Goal: Browse casually: Explore the website without a specific task or goal

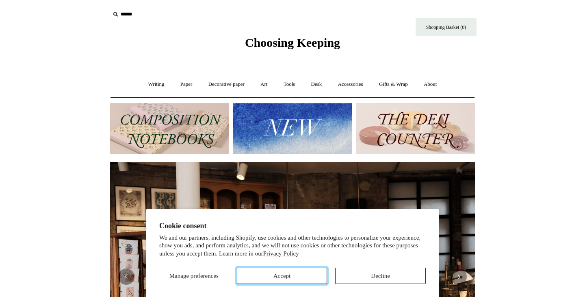
click at [304, 280] on button "Accept" at bounding box center [282, 275] width 91 height 16
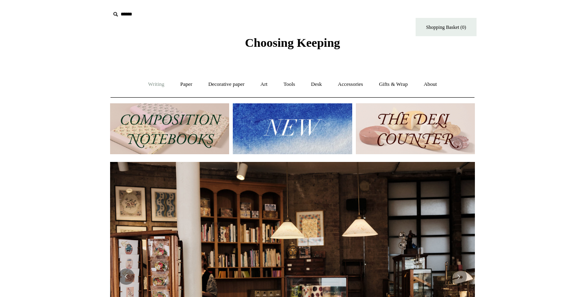
click at [148, 82] on link "Writing +" at bounding box center [156, 85] width 31 height 22
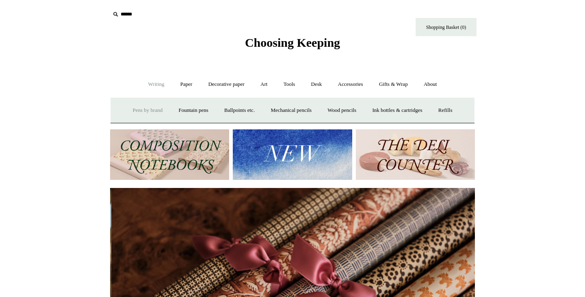
scroll to position [0, 730]
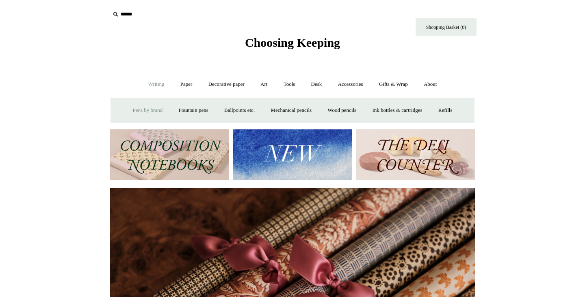
click at [145, 110] on link "Pens by brand +" at bounding box center [148, 111] width 45 height 22
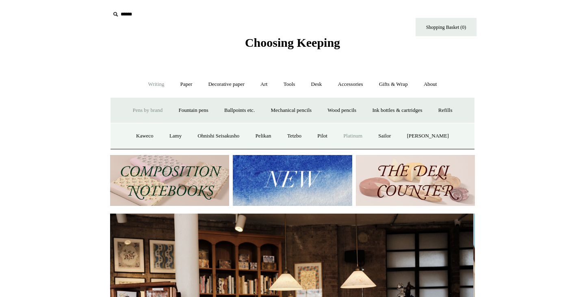
scroll to position [0, 0]
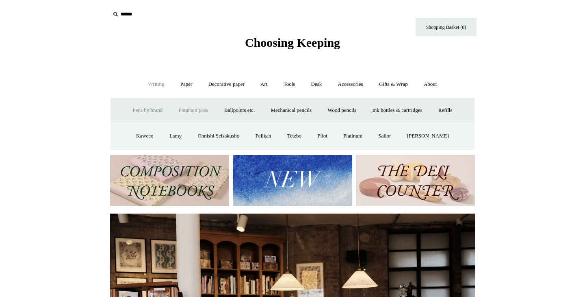
click at [179, 109] on link "Fountain pens +" at bounding box center [193, 111] width 44 height 22
click at [229, 110] on link "Ballpoints etc. +" at bounding box center [239, 111] width 45 height 22
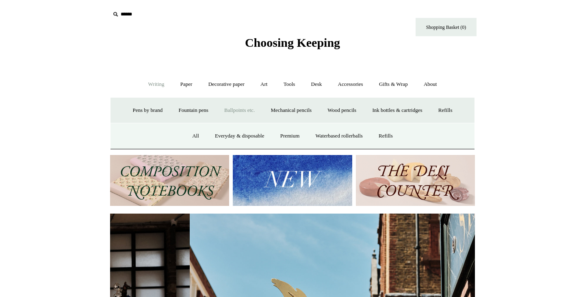
scroll to position [0, 365]
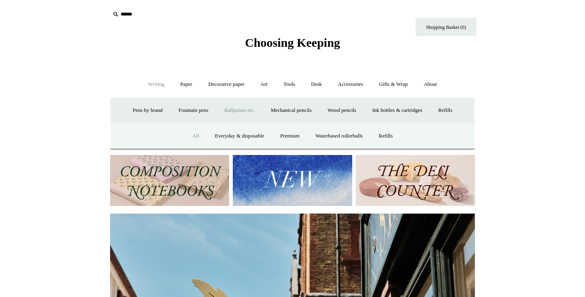
click at [190, 136] on link "All" at bounding box center [196, 136] width 22 height 22
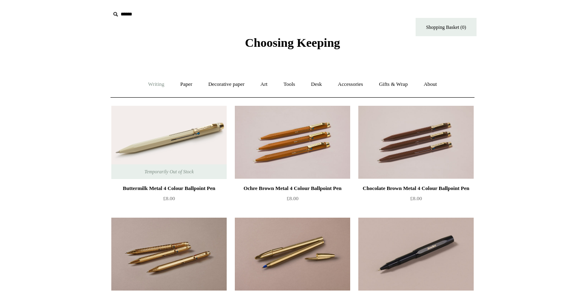
click at [151, 85] on link "Writing +" at bounding box center [156, 85] width 31 height 22
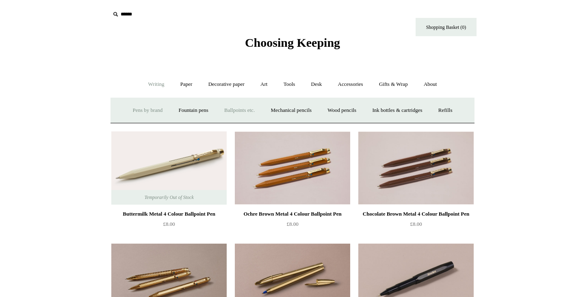
click at [143, 110] on link "Pens by brand +" at bounding box center [148, 111] width 45 height 22
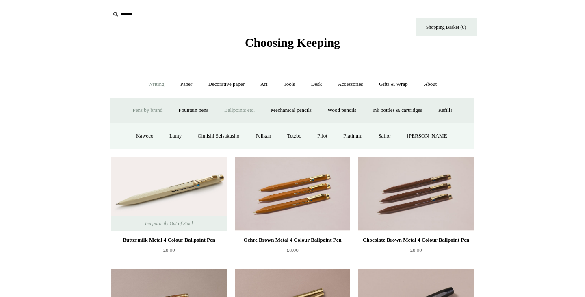
click at [238, 109] on link "Ballpoints etc. +" at bounding box center [239, 111] width 45 height 22
click at [185, 83] on link "Paper +" at bounding box center [186, 85] width 27 height 22
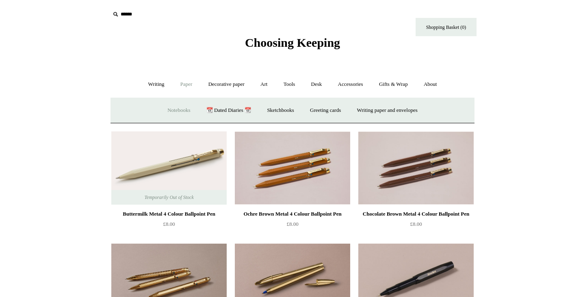
click at [176, 111] on link "Notebooks +" at bounding box center [178, 111] width 37 height 22
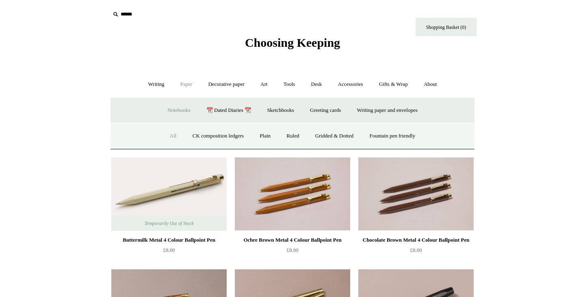
click at [169, 134] on link "All" at bounding box center [174, 136] width 22 height 22
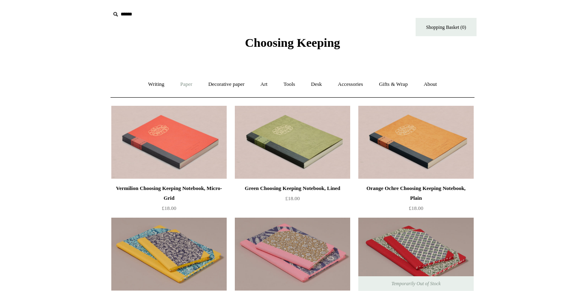
click at [182, 87] on link "Paper +" at bounding box center [186, 85] width 27 height 22
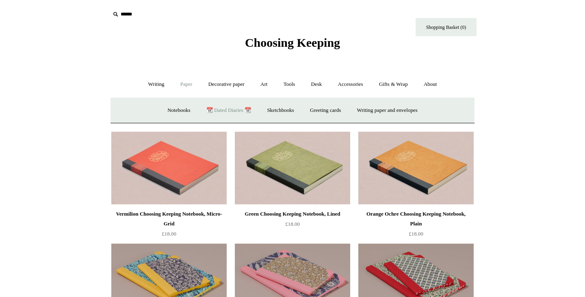
click at [221, 111] on link "📆 Dated Diaries 📆" at bounding box center [228, 111] width 59 height 22
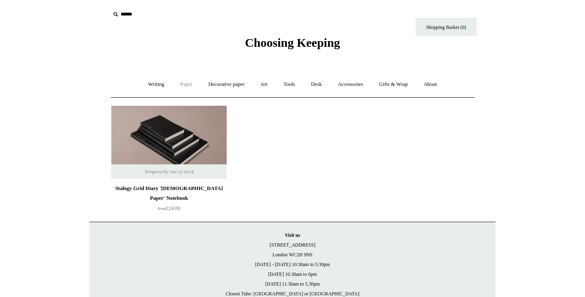
click at [185, 88] on link "Paper +" at bounding box center [186, 85] width 27 height 22
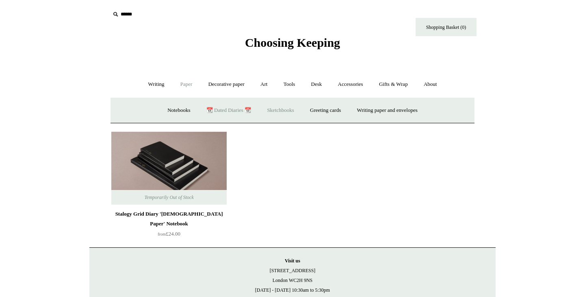
click at [271, 109] on link "Sketchbooks +" at bounding box center [280, 111] width 41 height 22
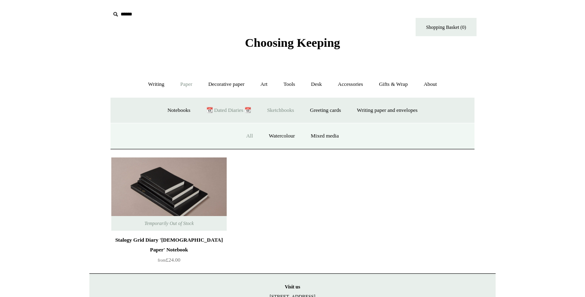
click at [247, 133] on link "All" at bounding box center [250, 136] width 22 height 22
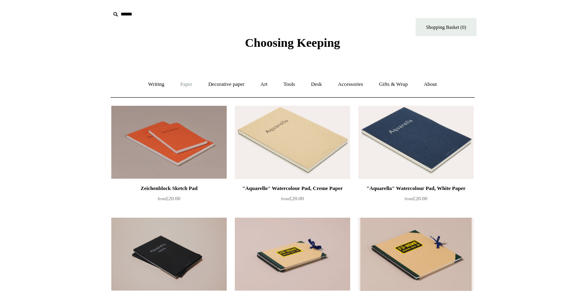
click at [178, 86] on link "Paper +" at bounding box center [186, 85] width 27 height 22
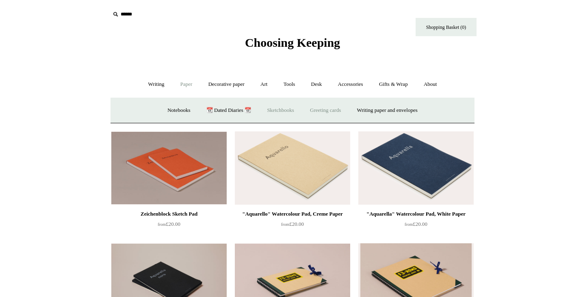
click at [319, 110] on link "Greeting cards +" at bounding box center [326, 111] width 46 height 22
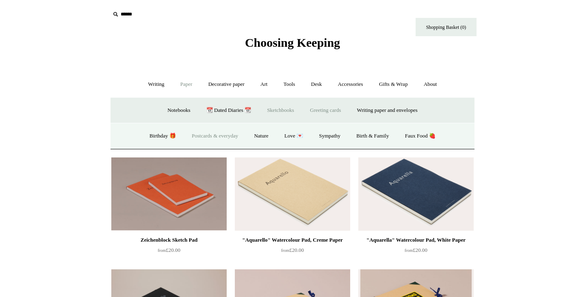
click at [218, 138] on link "Postcards & everyday" at bounding box center [214, 136] width 61 height 22
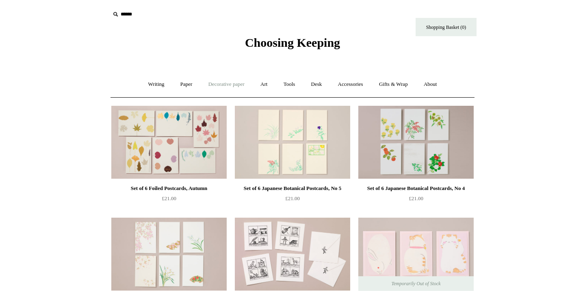
click at [234, 86] on link "Decorative paper +" at bounding box center [226, 85] width 51 height 22
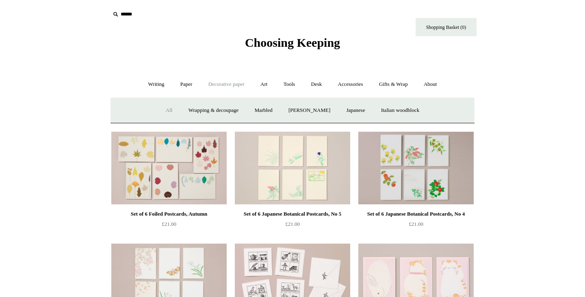
click at [160, 109] on link "All" at bounding box center [169, 111] width 22 height 22
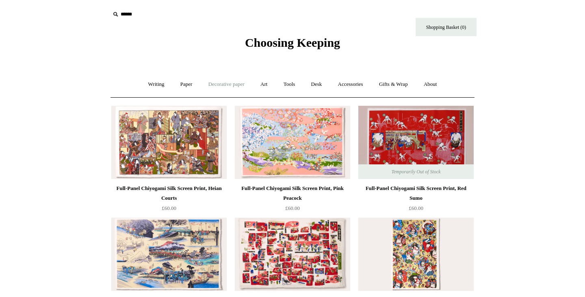
click at [234, 85] on link "Decorative paper +" at bounding box center [226, 85] width 51 height 22
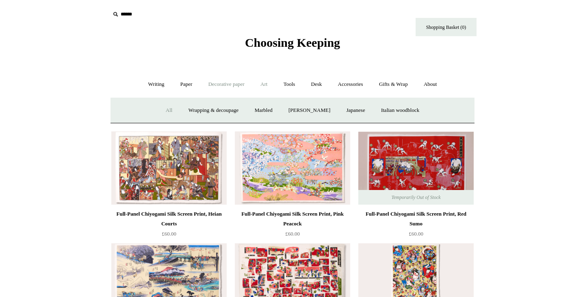
click at [266, 85] on link "Art +" at bounding box center [264, 85] width 22 height 22
click at [288, 86] on link "Tools +" at bounding box center [289, 85] width 26 height 22
click at [240, 110] on link "Scissors" at bounding box center [246, 111] width 32 height 22
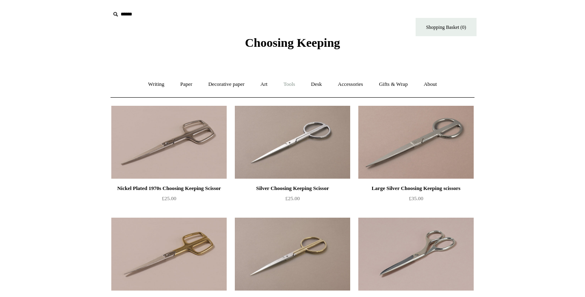
click at [296, 85] on link "Tools +" at bounding box center [289, 85] width 26 height 22
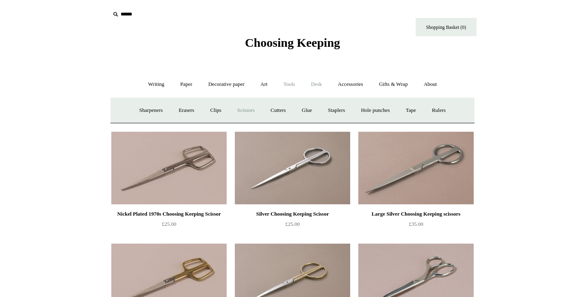
click at [319, 84] on link "Desk +" at bounding box center [317, 85] width 26 height 22
click at [196, 113] on link "Pen pots" at bounding box center [196, 111] width 33 height 22
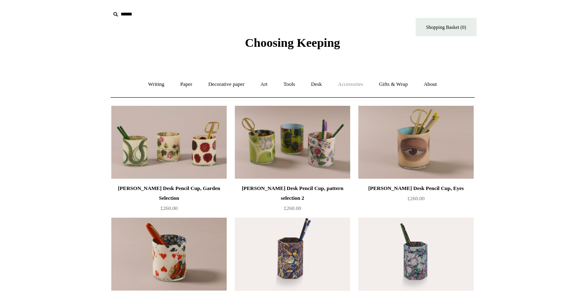
click at [346, 85] on link "Accessories +" at bounding box center [351, 85] width 40 height 22
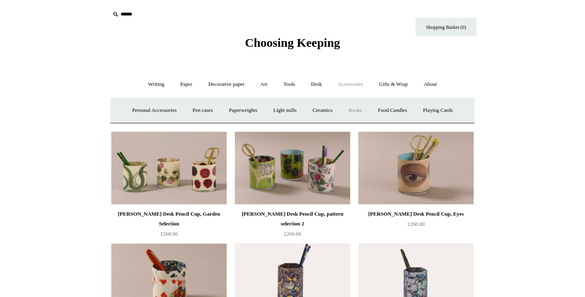
click at [351, 110] on link "Books" at bounding box center [355, 111] width 28 height 22
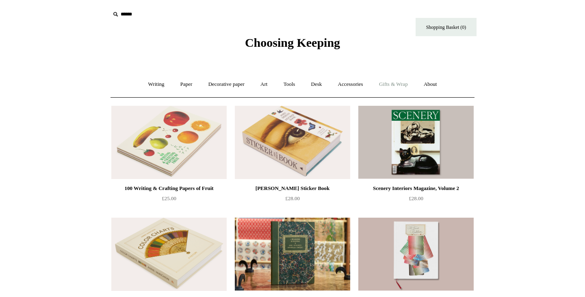
click at [403, 83] on link "Gifts & Wrap +" at bounding box center [393, 85] width 43 height 22
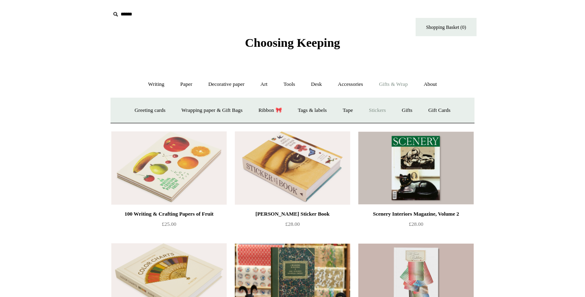
click at [390, 109] on link "Stickers" at bounding box center [378, 111] width 32 height 22
